Goal: Task Accomplishment & Management: Manage account settings

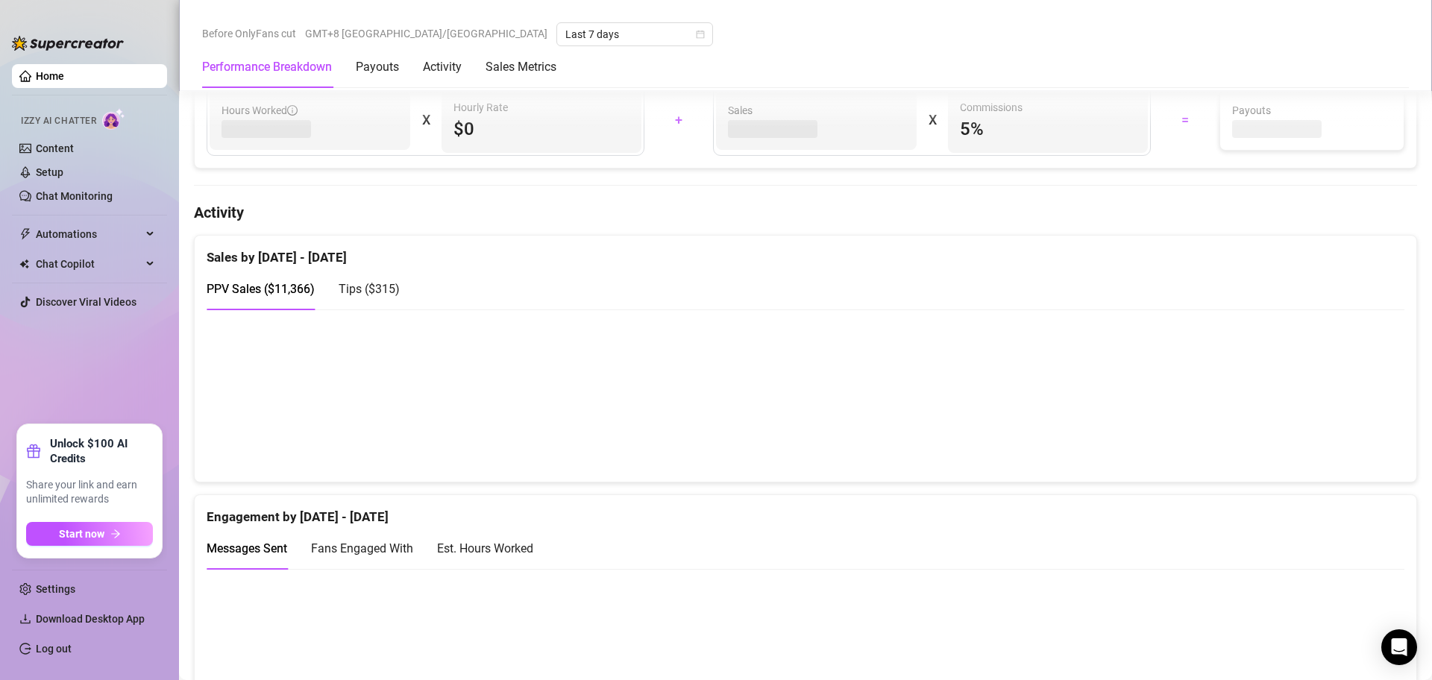
scroll to position [615, 0]
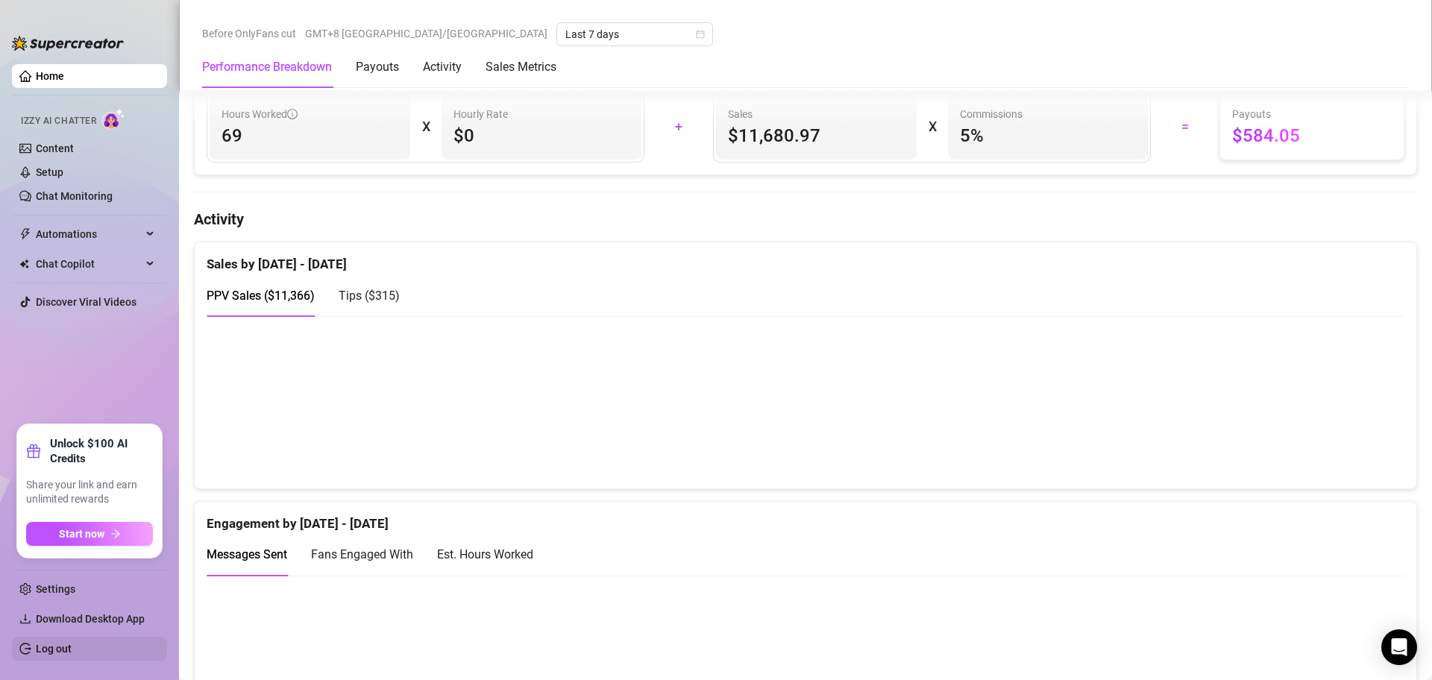
click at [66, 655] on link "Log out" at bounding box center [54, 649] width 36 height 12
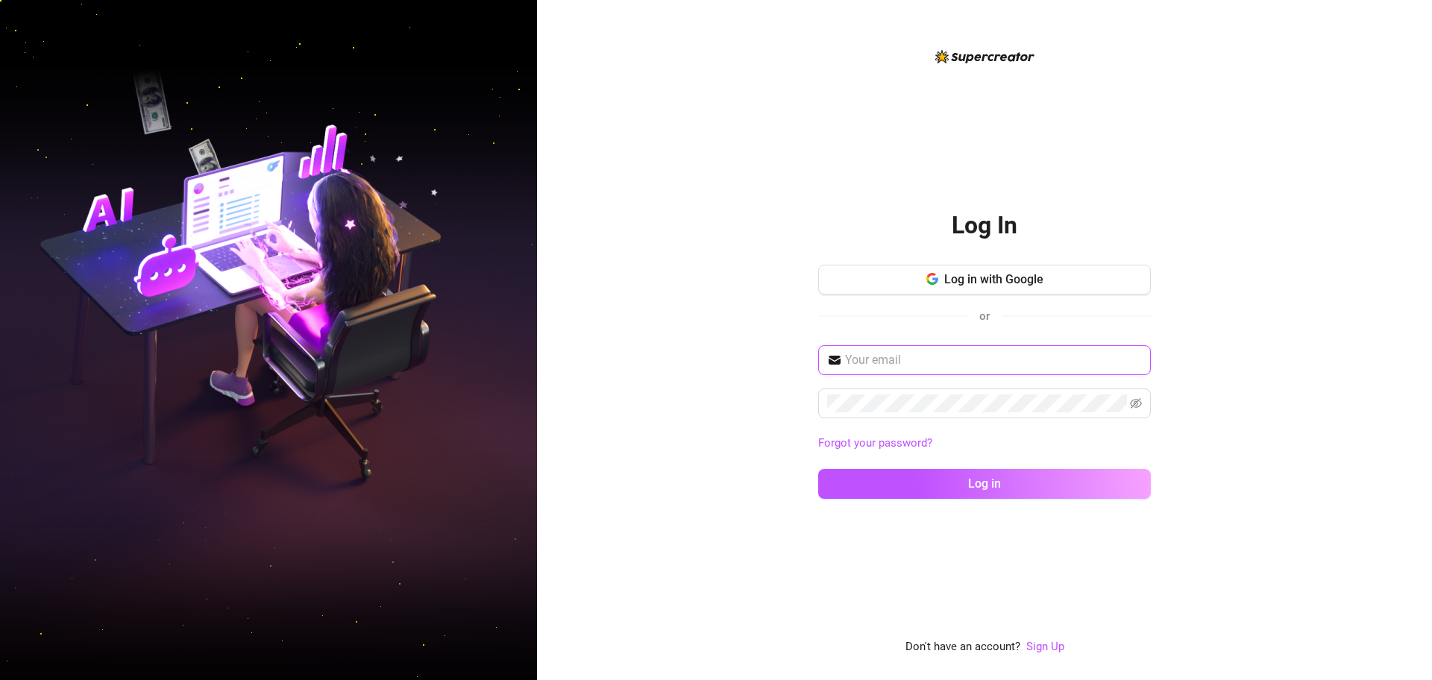
click at [991, 361] on input "text" at bounding box center [993, 360] width 297 height 18
type input "[EMAIL_ADDRESS][DOMAIN_NAME]"
click at [1007, 415] on span at bounding box center [984, 404] width 333 height 30
click at [818, 469] on button "Log in" at bounding box center [984, 484] width 333 height 30
